Goal: Transaction & Acquisition: Download file/media

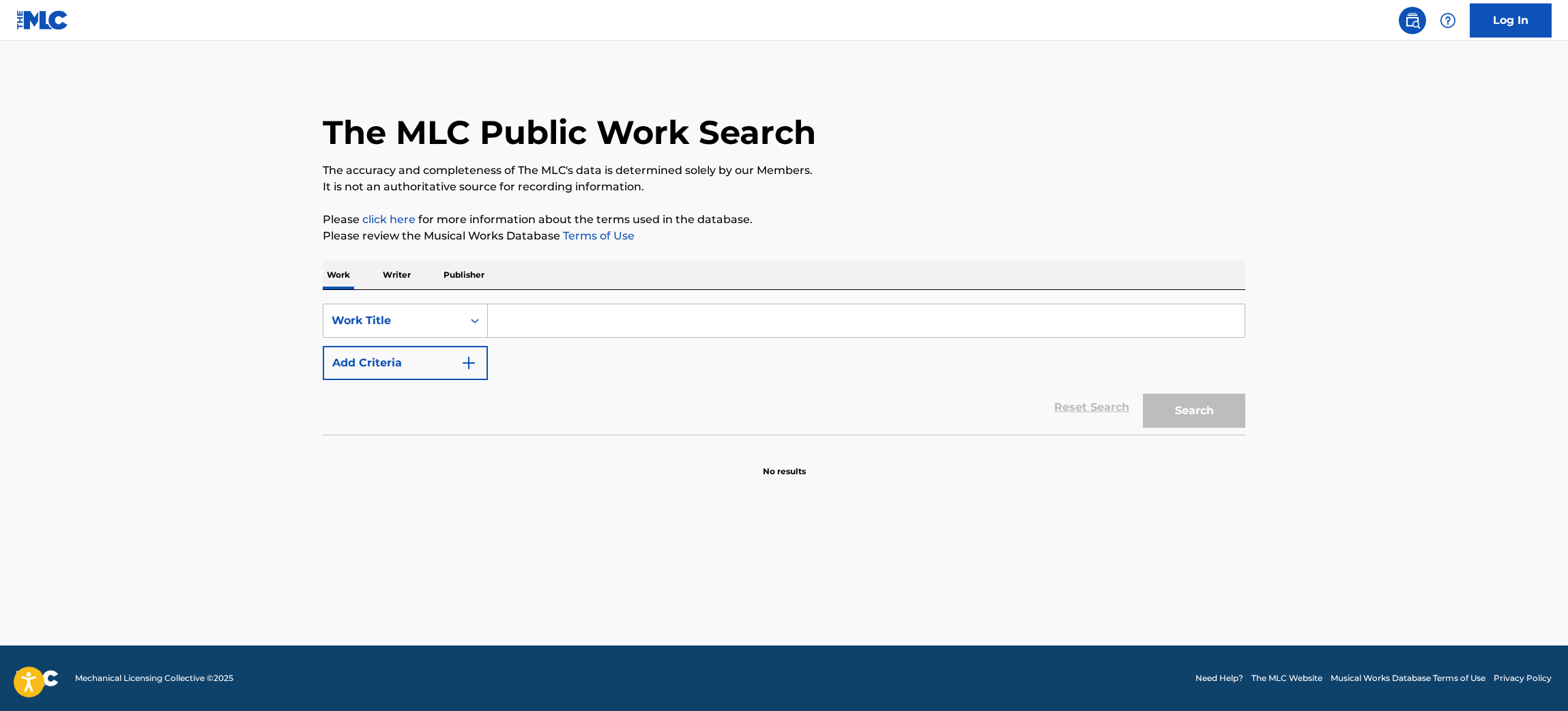
click at [1530, 12] on link "Log In" at bounding box center [1511, 21] width 82 height 35
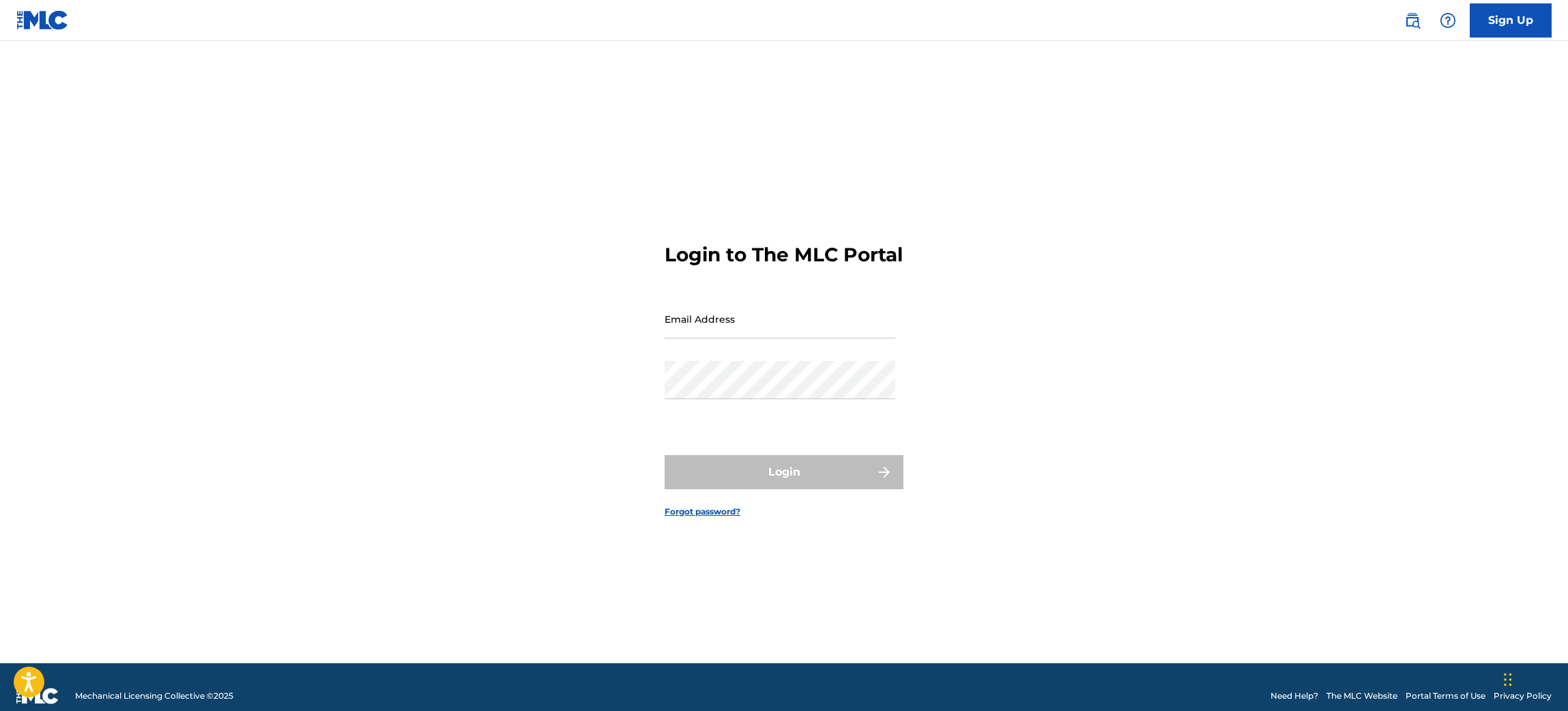
type input "[EMAIL_ADDRESS][DOMAIN_NAME]"
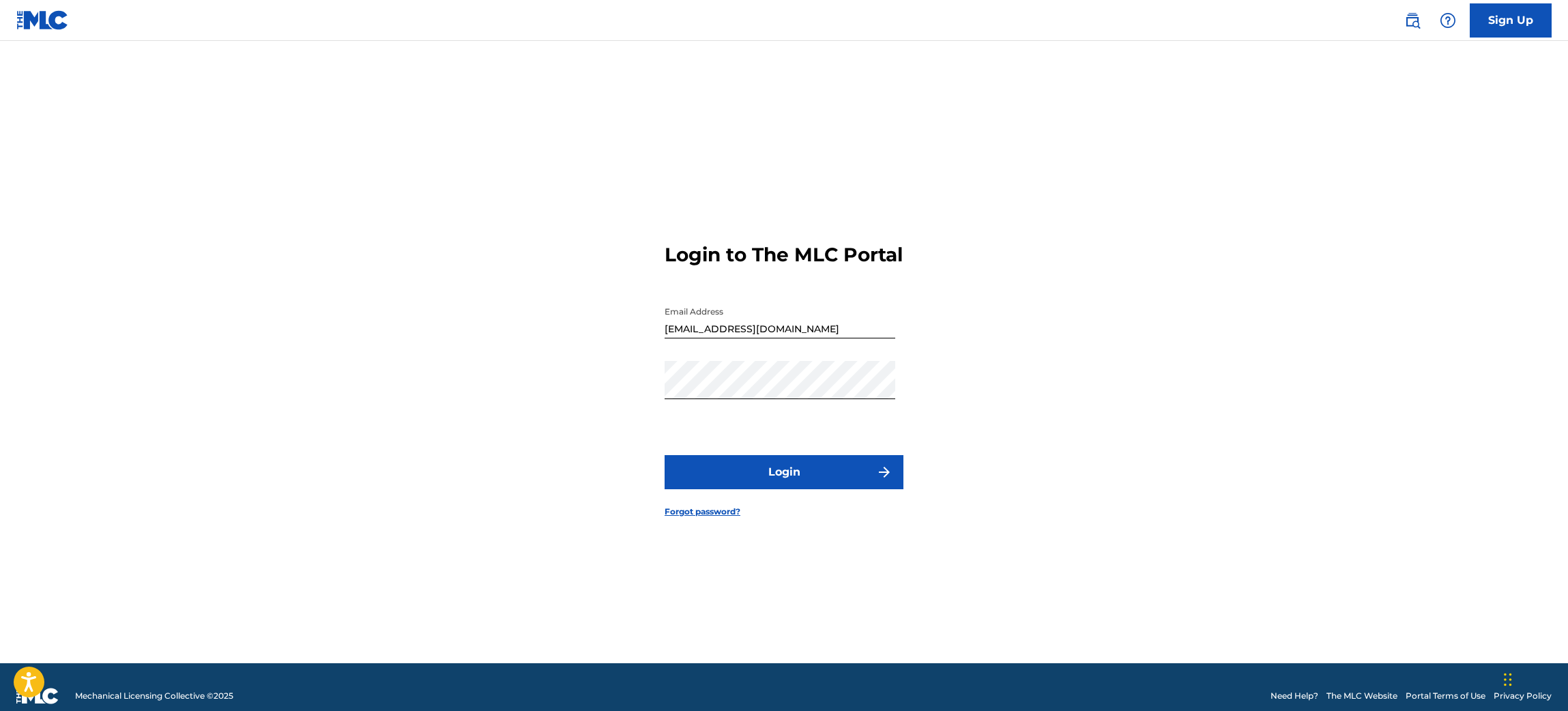
click at [783, 485] on button "Login" at bounding box center [784, 473] width 239 height 35
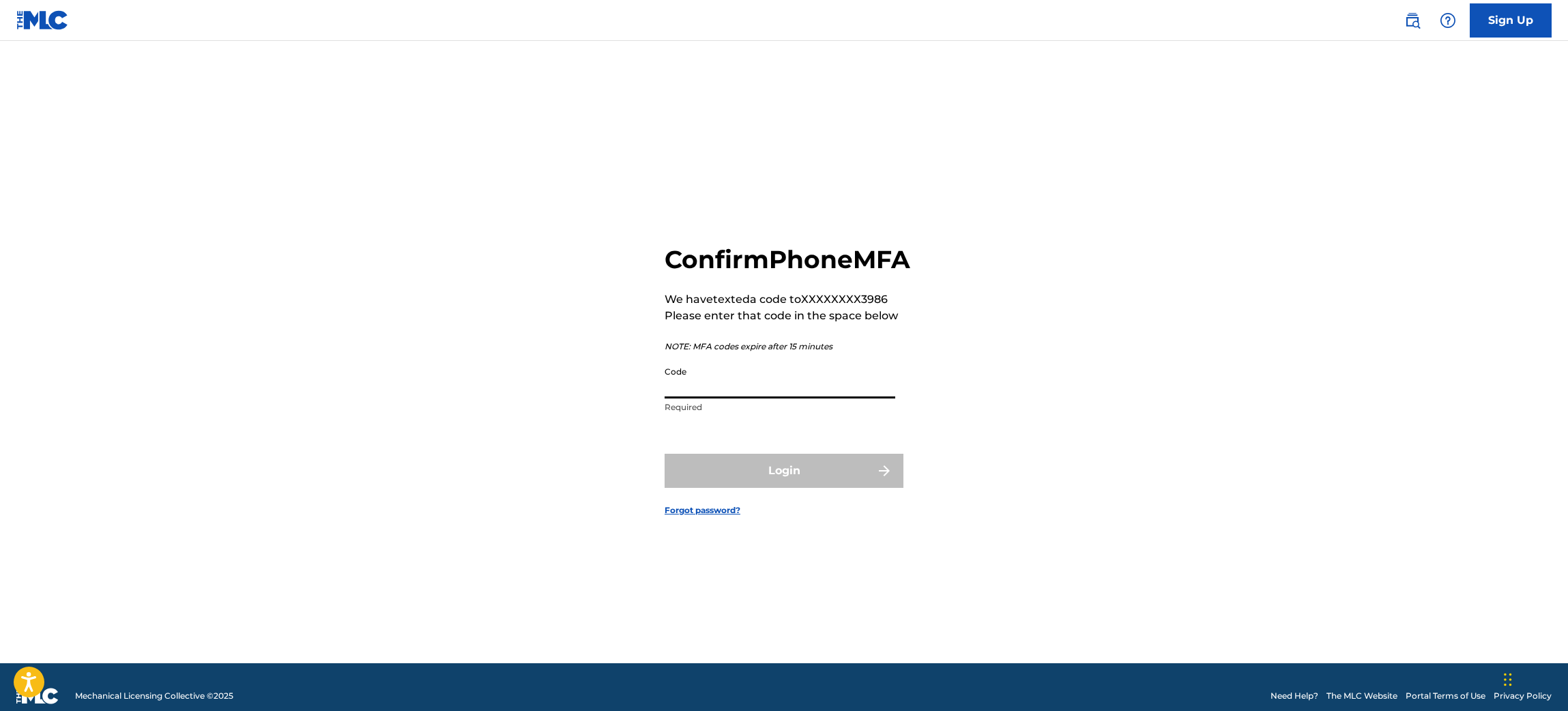
click at [794, 395] on input "Code" at bounding box center [780, 379] width 231 height 39
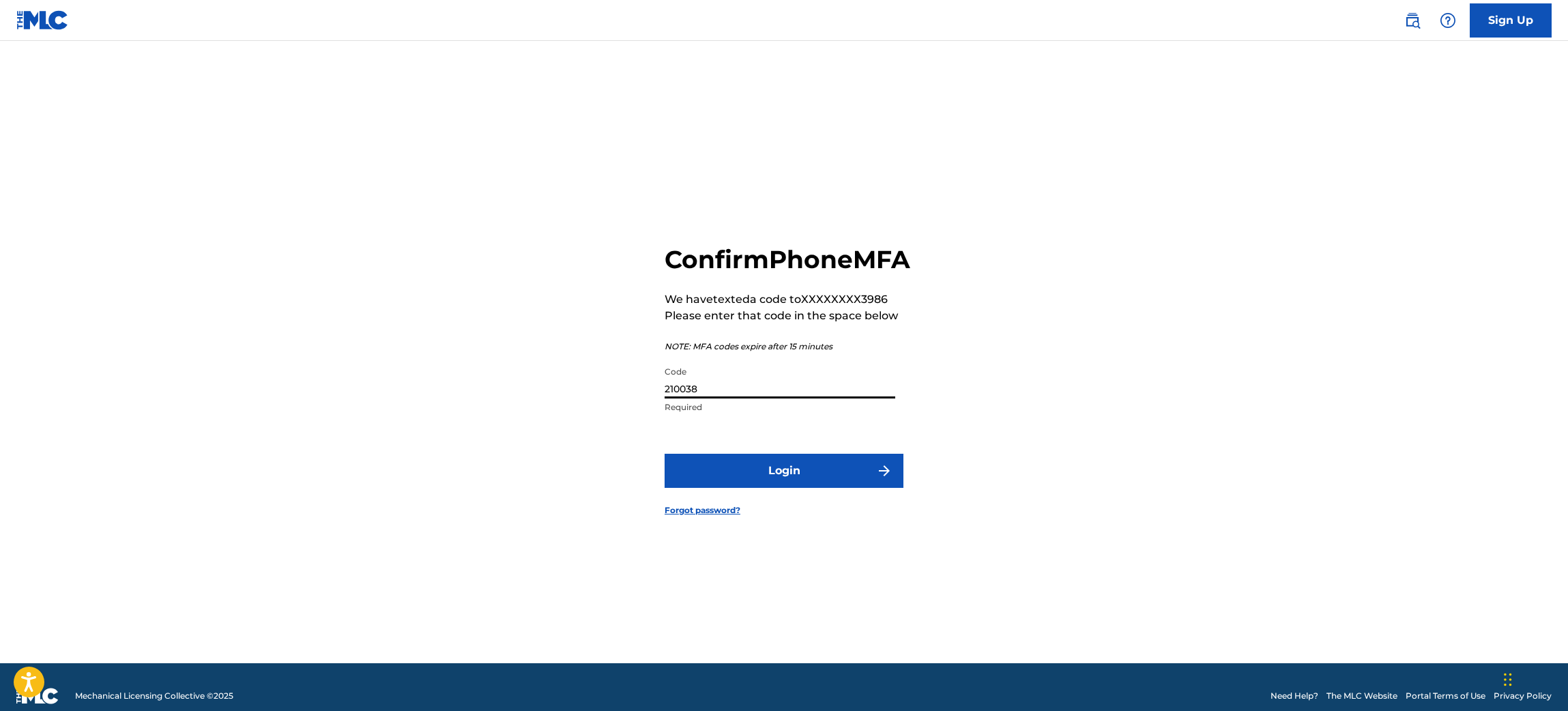
type input "210038"
click at [1040, 395] on div "Confirm Phone MFA We have texted a code to XXXXXXXX3986 Please enter that code …" at bounding box center [784, 369] width 956 height 589
click at [882, 479] on img "submit" at bounding box center [884, 471] width 16 height 16
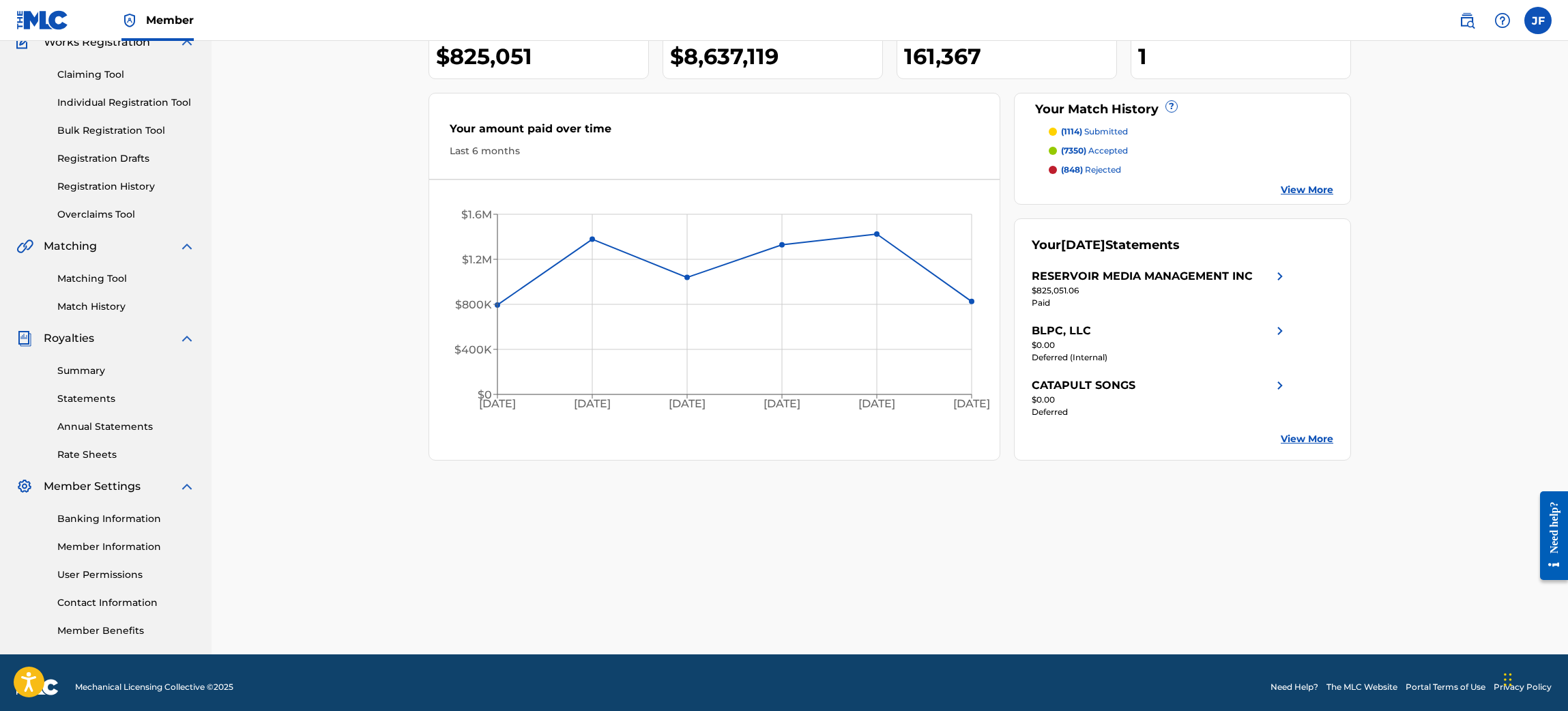
scroll to position [134, 0]
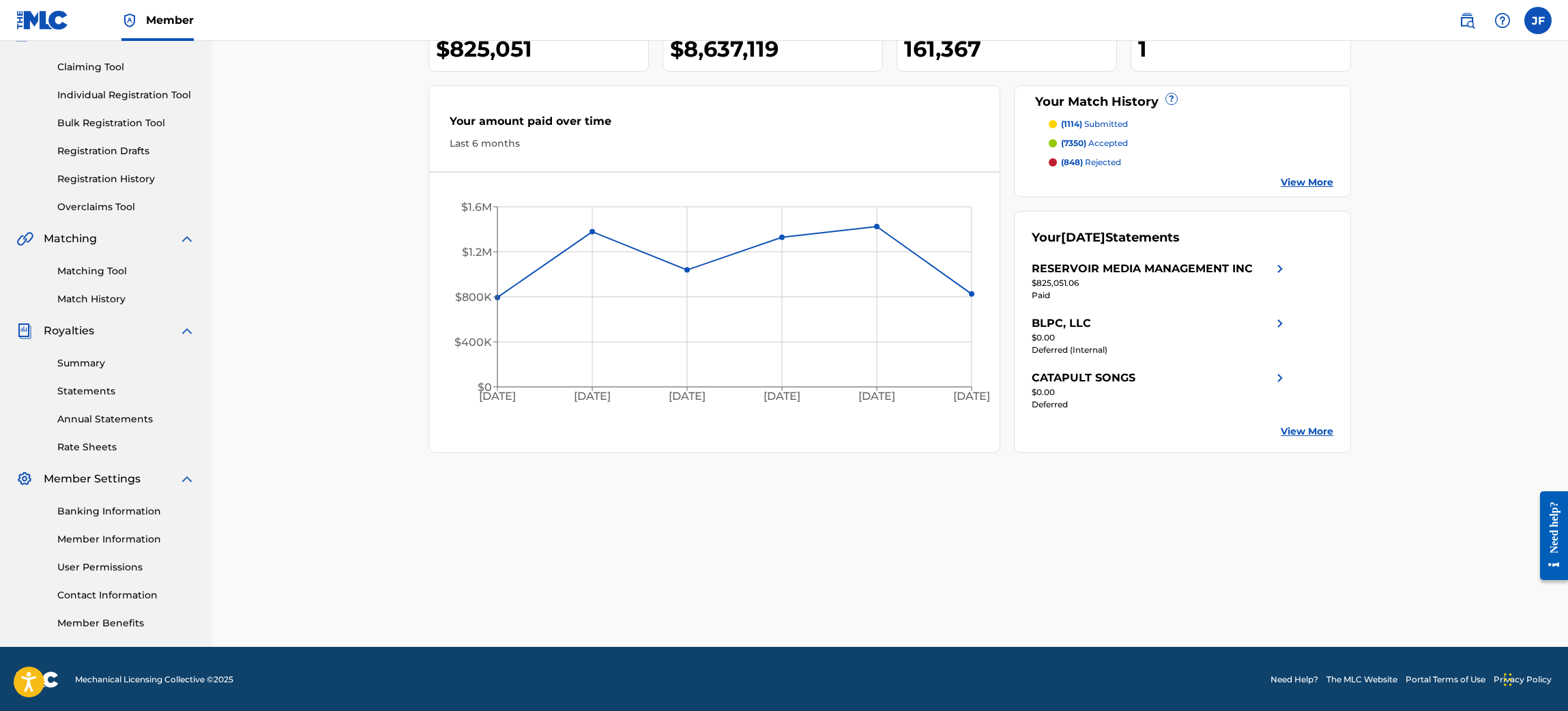
click at [95, 385] on link "Statements" at bounding box center [127, 390] width 138 height 14
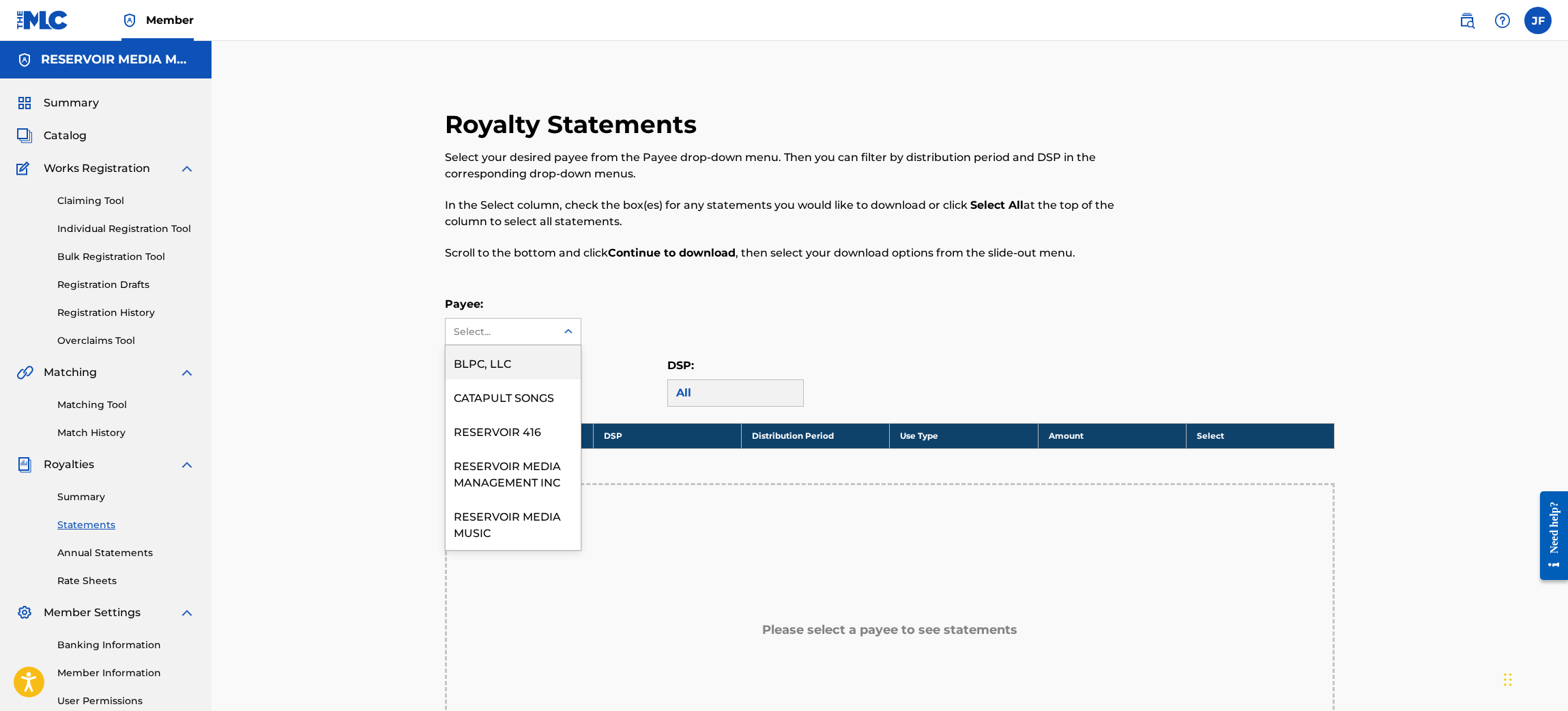
click at [538, 338] on div "Select..." at bounding box center [500, 331] width 93 height 14
click at [498, 395] on div "RESERVOIR REVERB MUSIC LTD" at bounding box center [513, 369] width 135 height 50
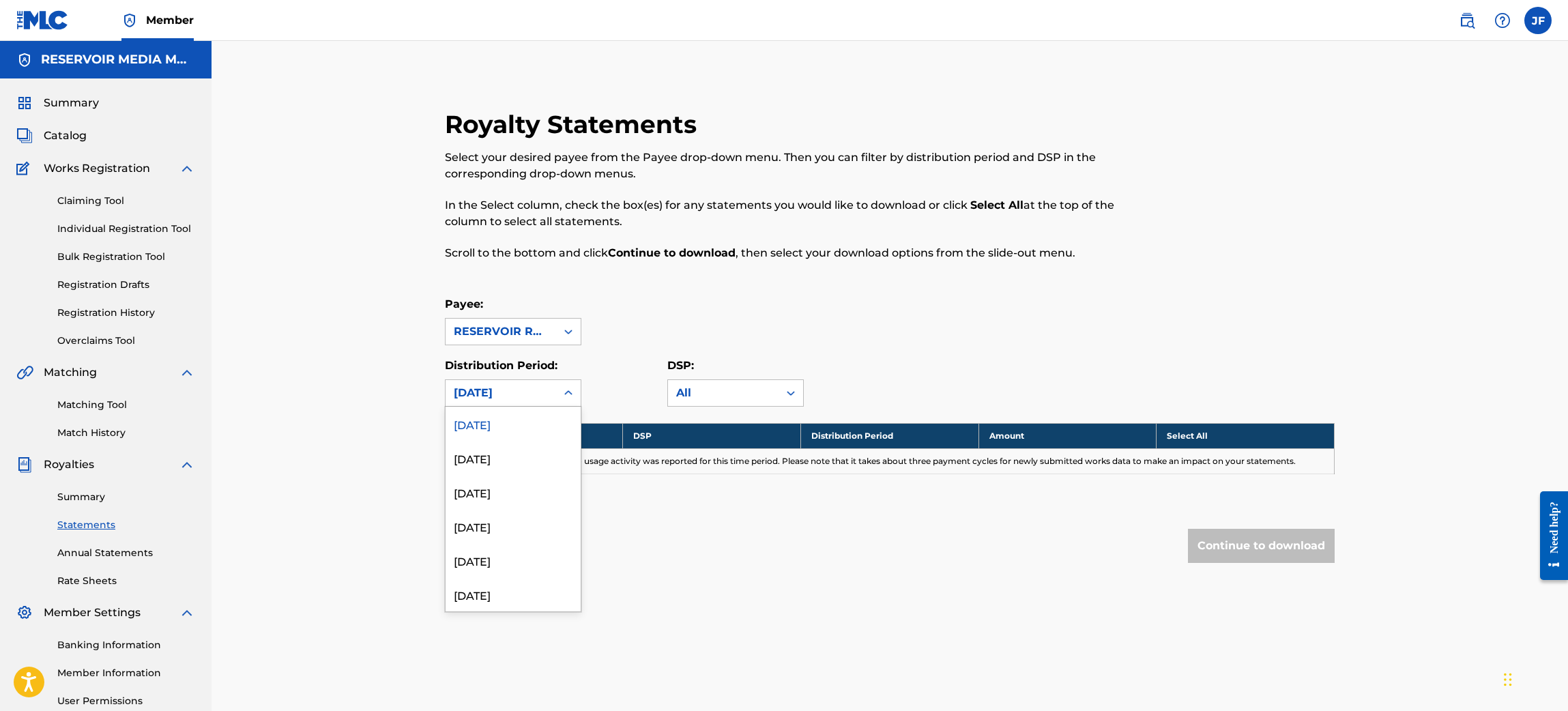
click at [565, 404] on div at bounding box center [569, 393] width 25 height 25
click at [517, 525] on div "[DATE]" at bounding box center [513, 526] width 135 height 35
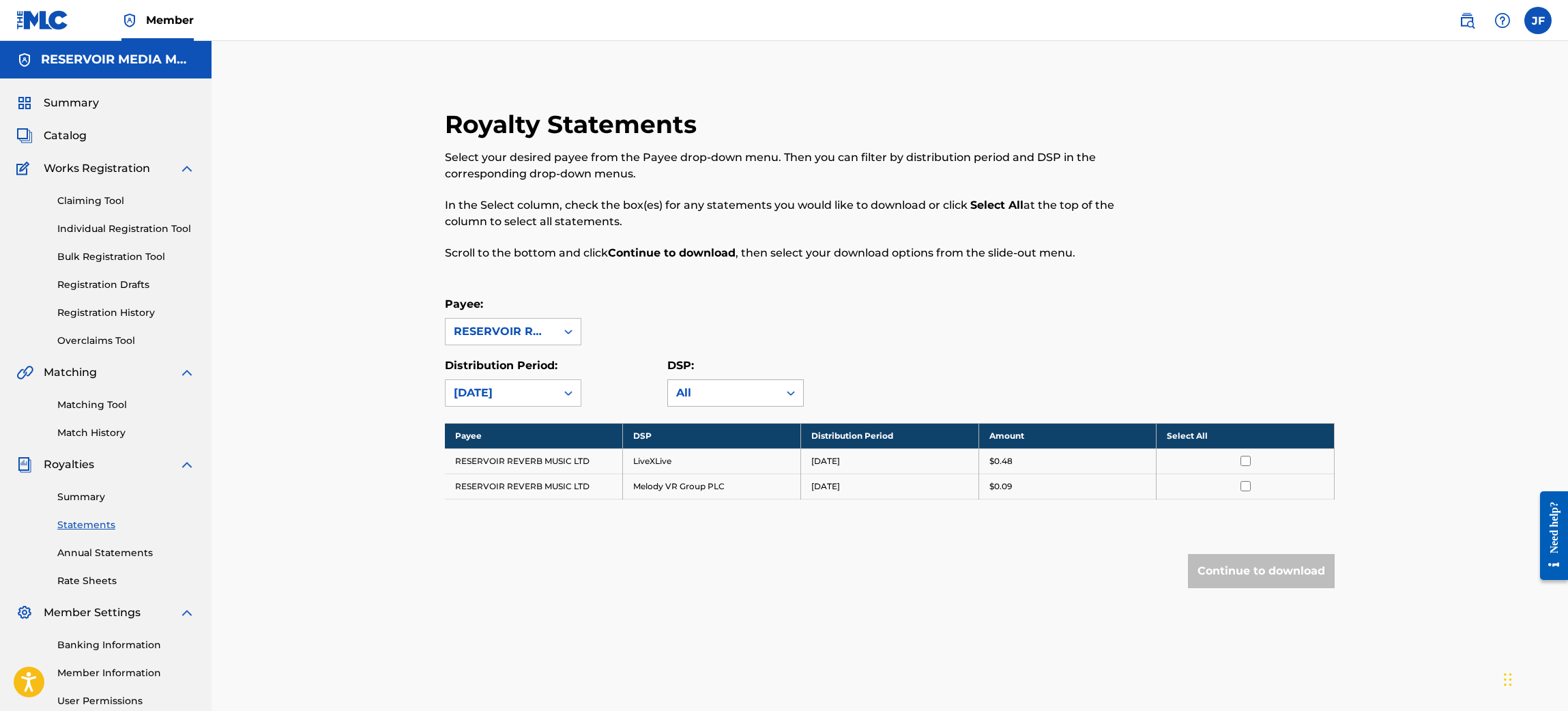
click at [770, 390] on div "All" at bounding box center [723, 394] width 111 height 26
click at [726, 471] on div "Amazon Media Venture LLC" at bounding box center [736, 465] width 135 height 50
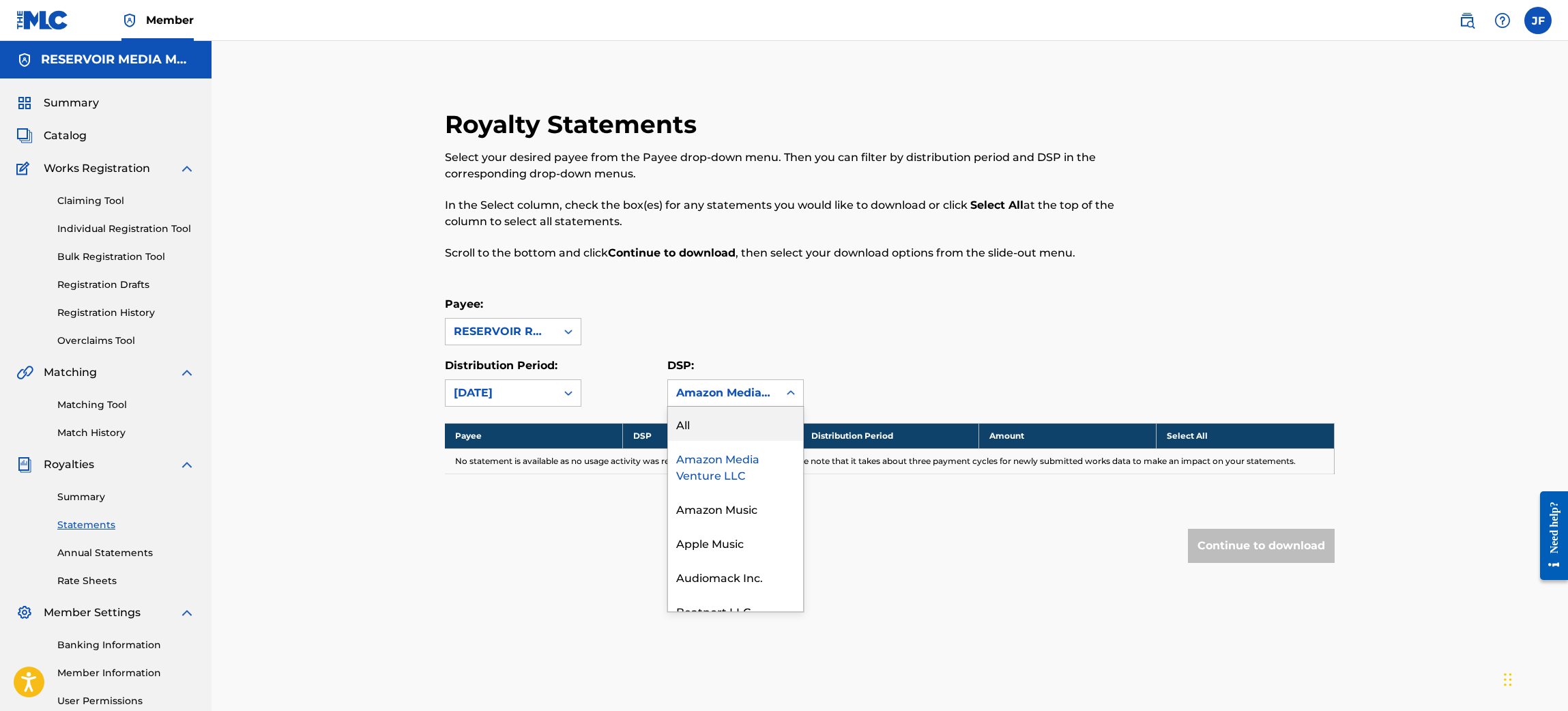
click at [748, 389] on div "Amazon Media Venture LLC" at bounding box center [723, 393] width 95 height 16
click at [740, 515] on div "Amazon Music" at bounding box center [736, 509] width 135 height 35
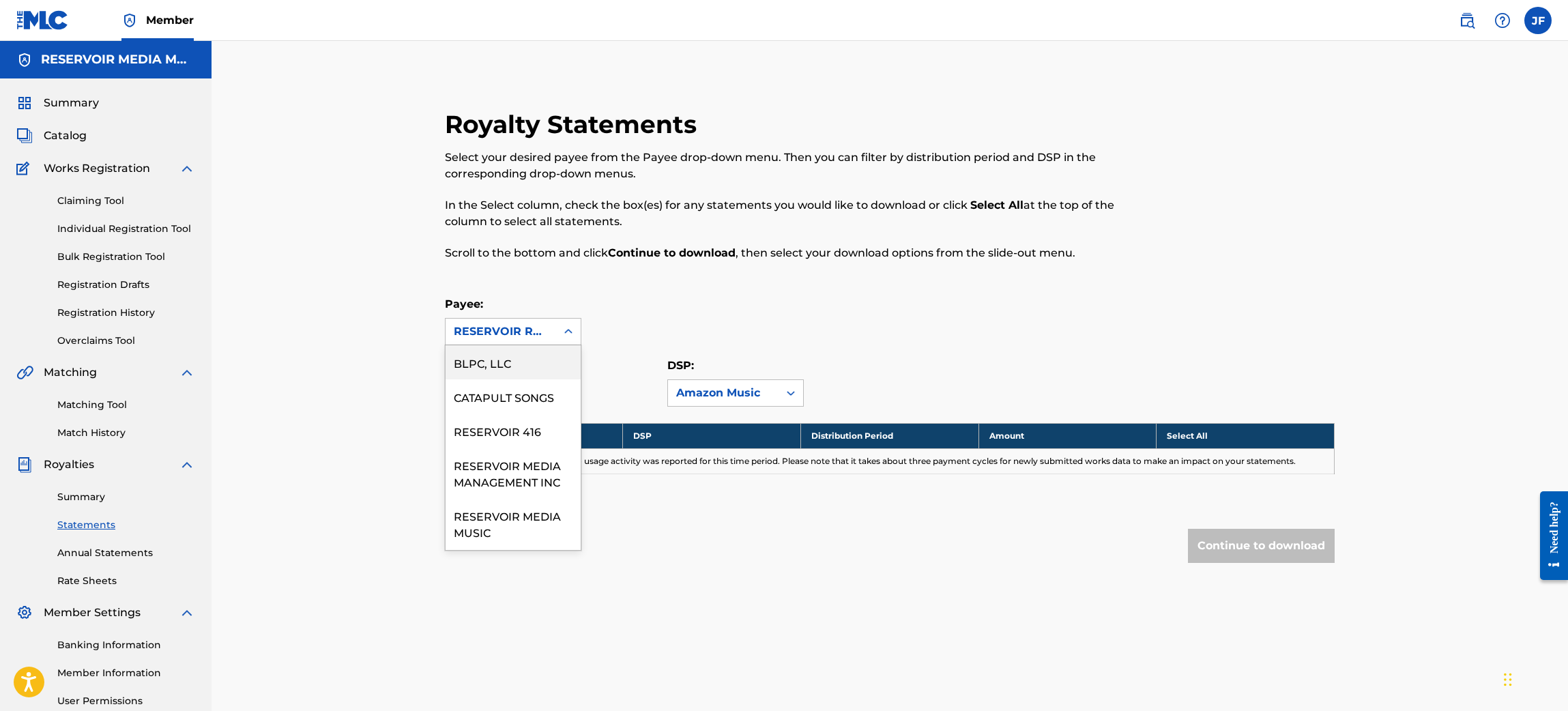
click at [544, 321] on div "RESERVOIR REVERB MUSIC LTD" at bounding box center [500, 332] width 111 height 26
click at [515, 465] on div "RESERVOIR MEDIA MANAGEMENT INC" at bounding box center [513, 473] width 135 height 50
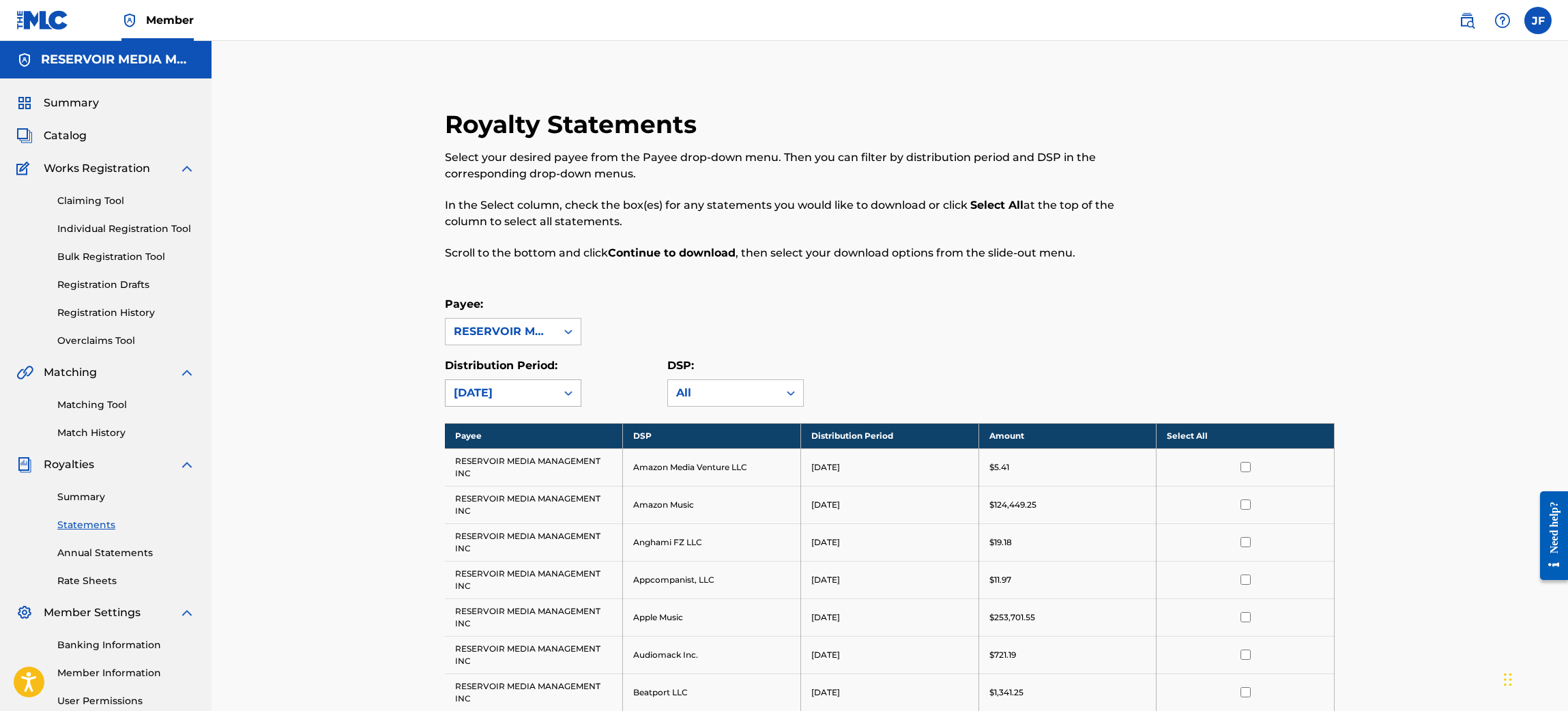
click at [567, 392] on icon at bounding box center [568, 393] width 14 height 14
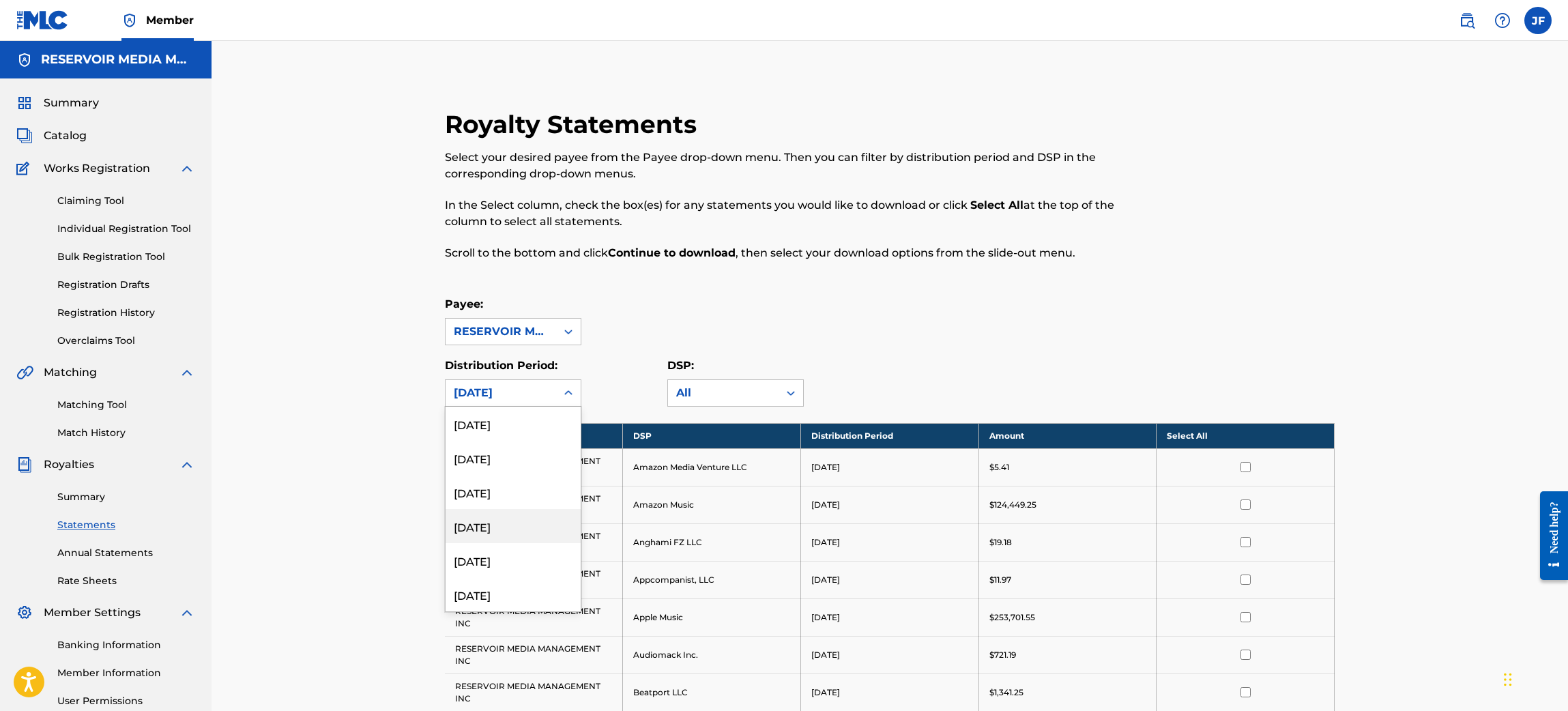
click at [514, 523] on div "[DATE]" at bounding box center [513, 526] width 135 height 35
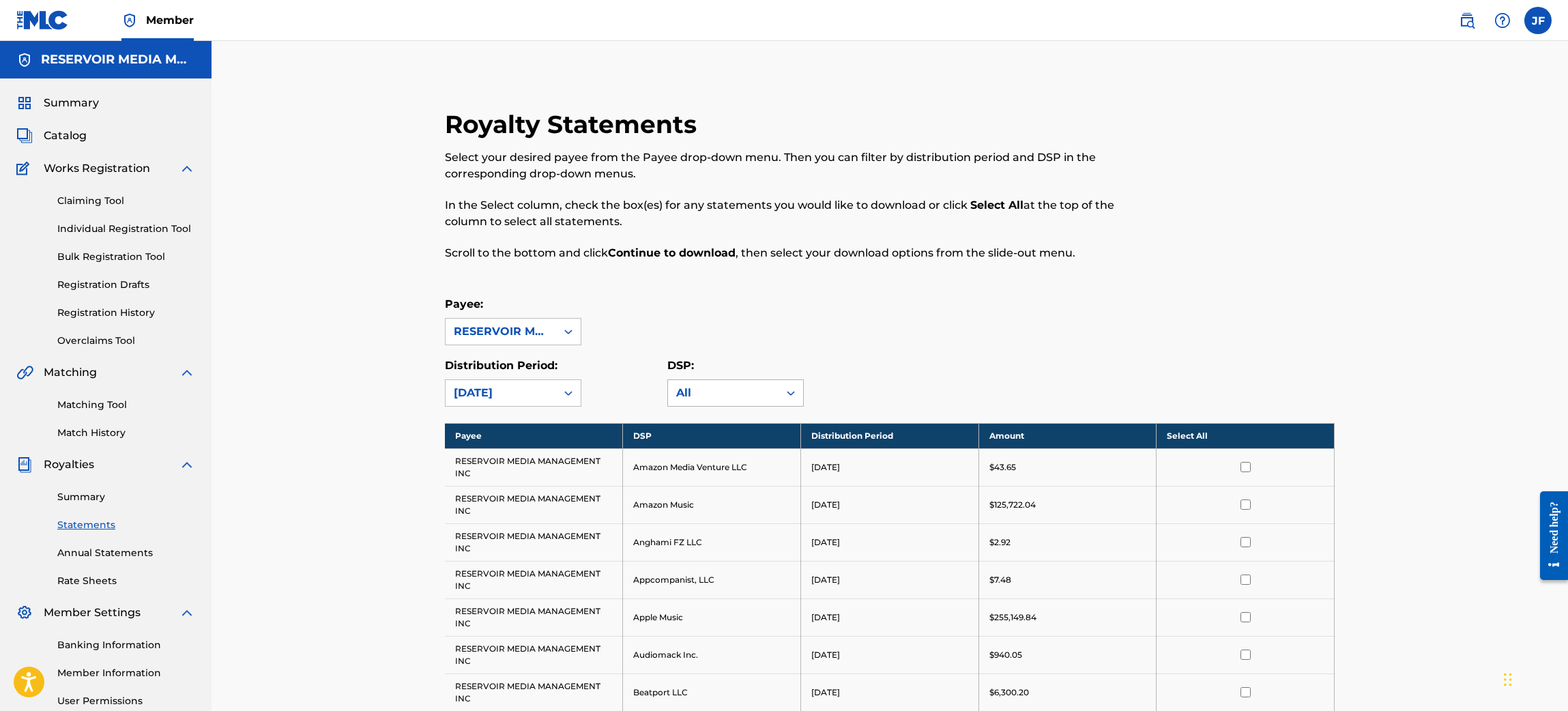
click at [757, 396] on div "All" at bounding box center [723, 393] width 95 height 16
click at [736, 508] on div "Amazon Music" at bounding box center [736, 509] width 135 height 35
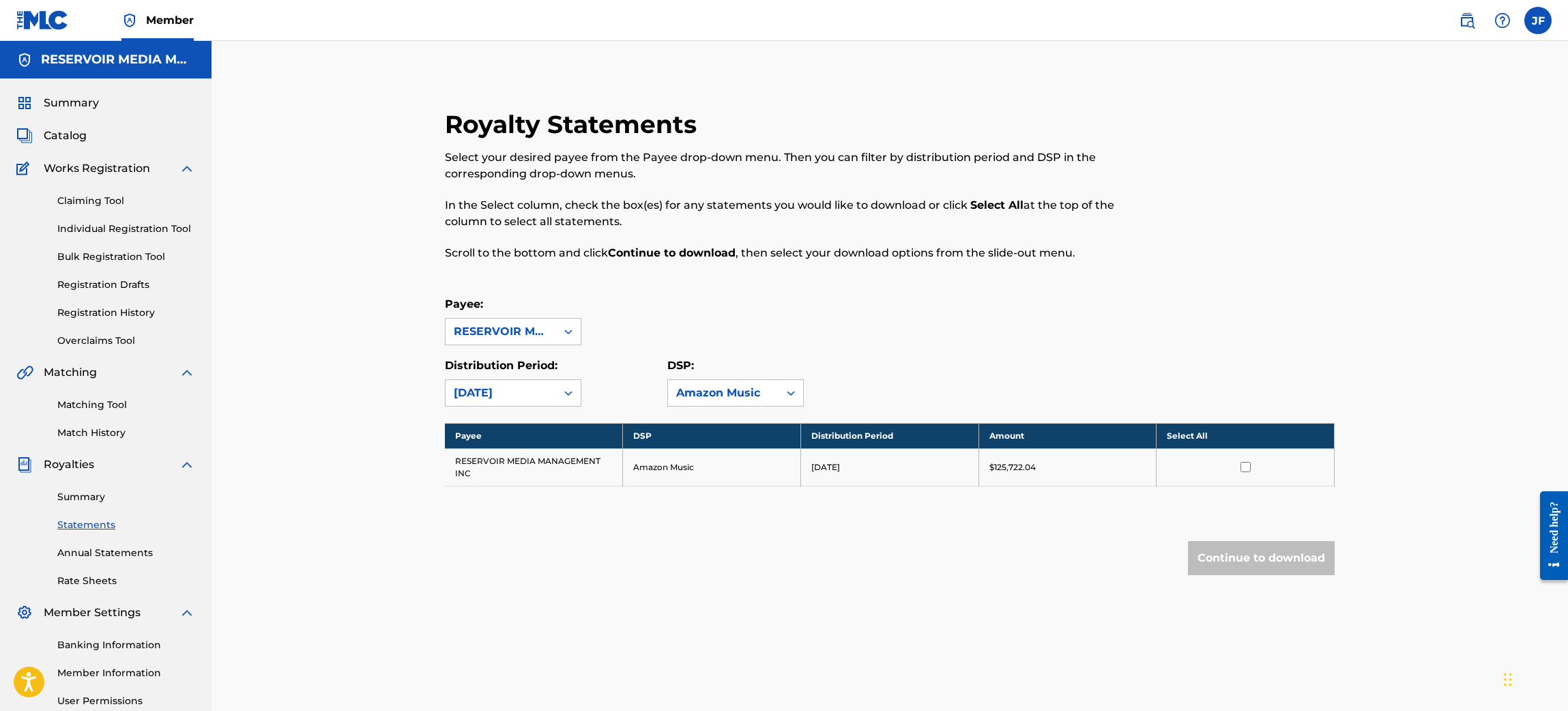
click at [1243, 469] on input "checkbox" at bounding box center [1246, 467] width 10 height 10
click at [1244, 566] on button "Continue to download" at bounding box center [1261, 558] width 147 height 35
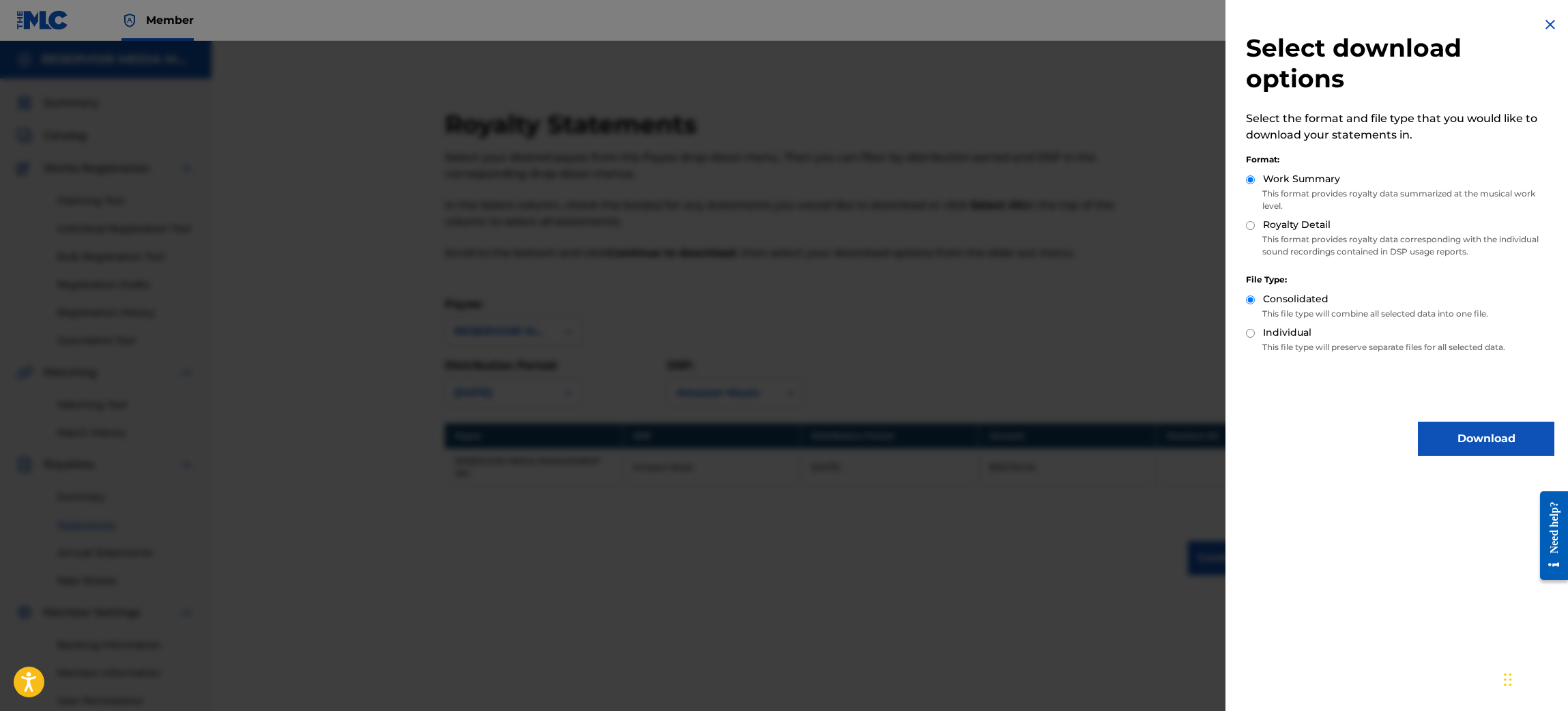
click at [1252, 219] on div "Royalty Detail" at bounding box center [1400, 225] width 308 height 16
click at [1247, 231] on div "Royalty Detail" at bounding box center [1400, 225] width 308 height 16
click at [1249, 227] on input "Royalty Detail" at bounding box center [1250, 225] width 9 height 9
radio input "true"
click at [1467, 429] on button "Download" at bounding box center [1486, 439] width 136 height 35
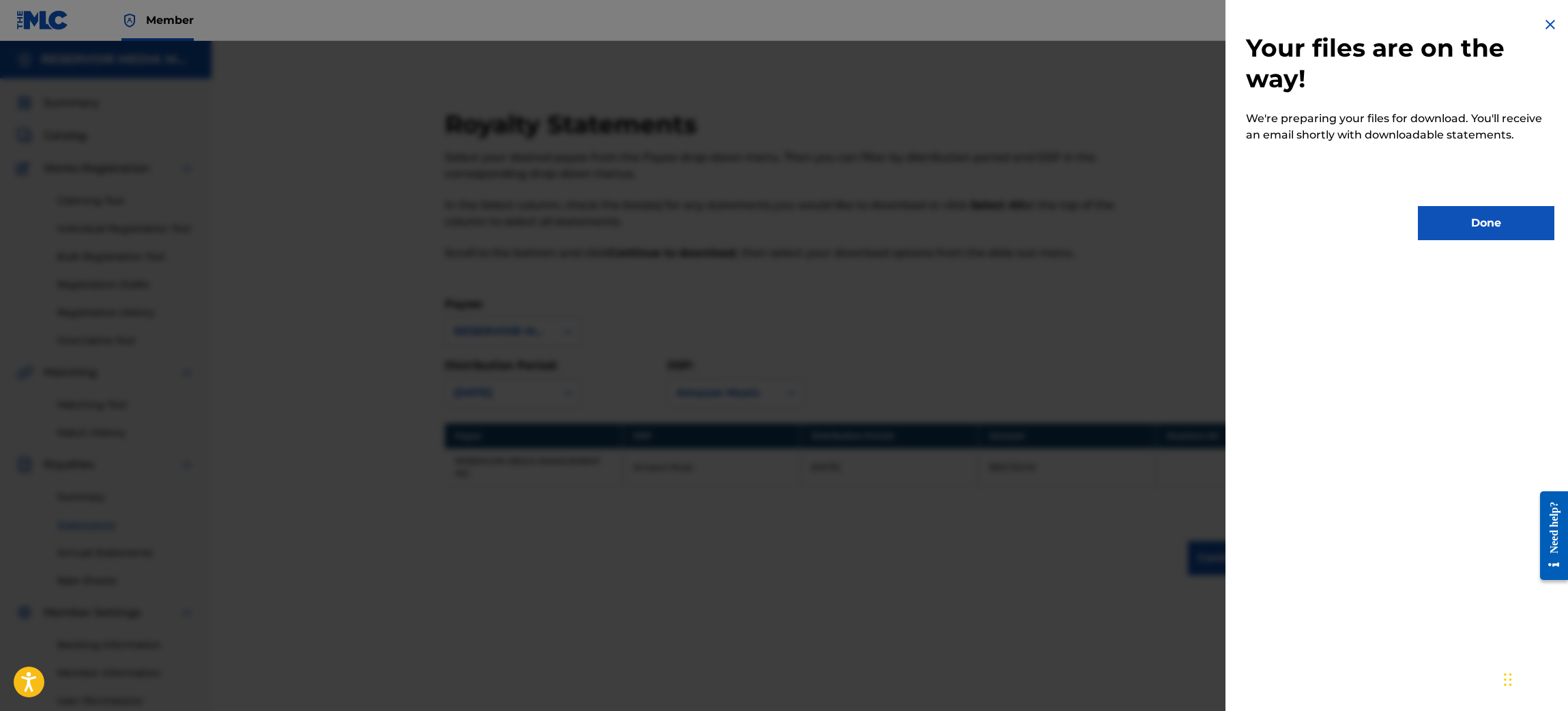
click at [1496, 215] on button "Done" at bounding box center [1486, 224] width 136 height 35
